Goal: Transaction & Acquisition: Purchase product/service

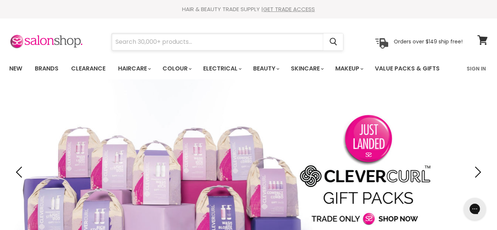
click at [214, 40] on input "Search" at bounding box center [218, 41] width 212 height 17
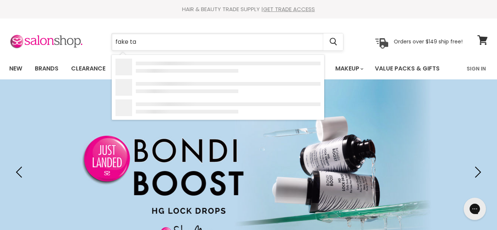
type input "fake tan"
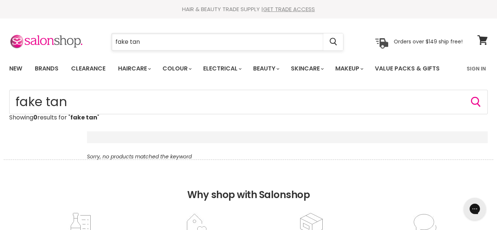
click at [158, 40] on input "fake tan" at bounding box center [218, 41] width 212 height 17
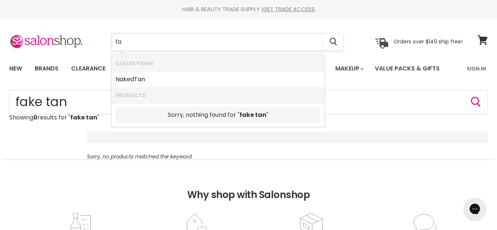
type input "f"
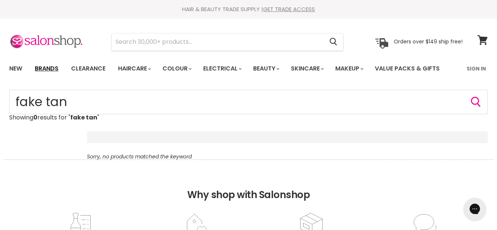
click at [40, 64] on link "Brands" at bounding box center [46, 69] width 35 height 16
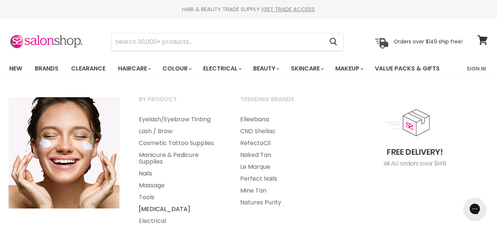
click at [153, 208] on link "[MEDICAL_DATA]" at bounding box center [180, 209] width 100 height 12
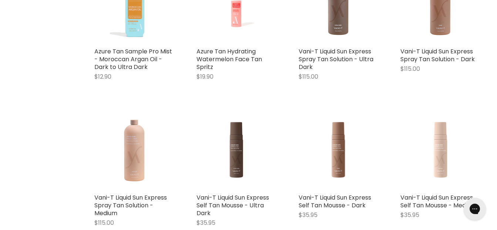
scroll to position [1556, 0]
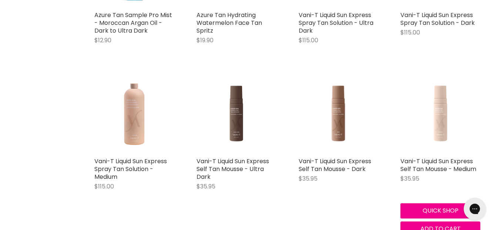
click at [445, 118] on img "Main content" at bounding box center [441, 113] width 80 height 80
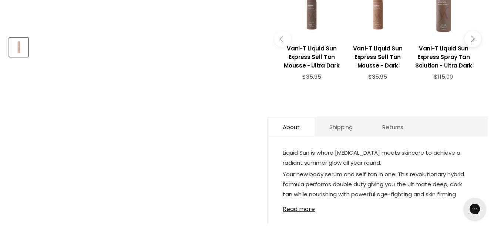
scroll to position [370, 0]
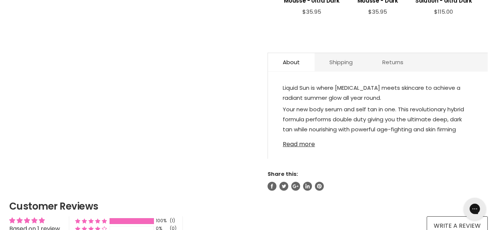
click at [299, 143] on link "Read more" at bounding box center [378, 141] width 190 height 11
click at [299, 143] on p "Your new body serum and self tan in one. This revolutionary hybrid formula perf…" at bounding box center [378, 129] width 190 height 51
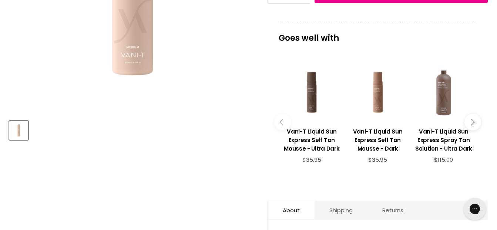
scroll to position [111, 0]
